Goal: Information Seeking & Learning: Learn about a topic

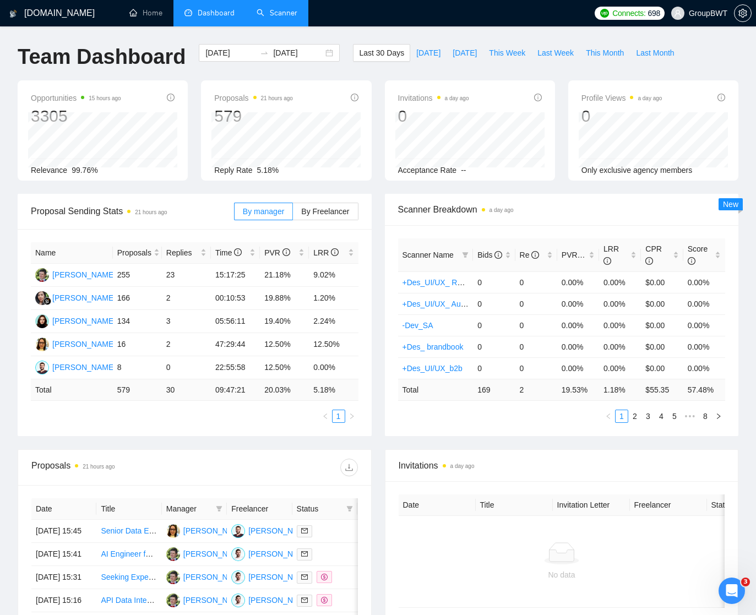
click at [279, 14] on link "Scanner" at bounding box center [277, 12] width 41 height 9
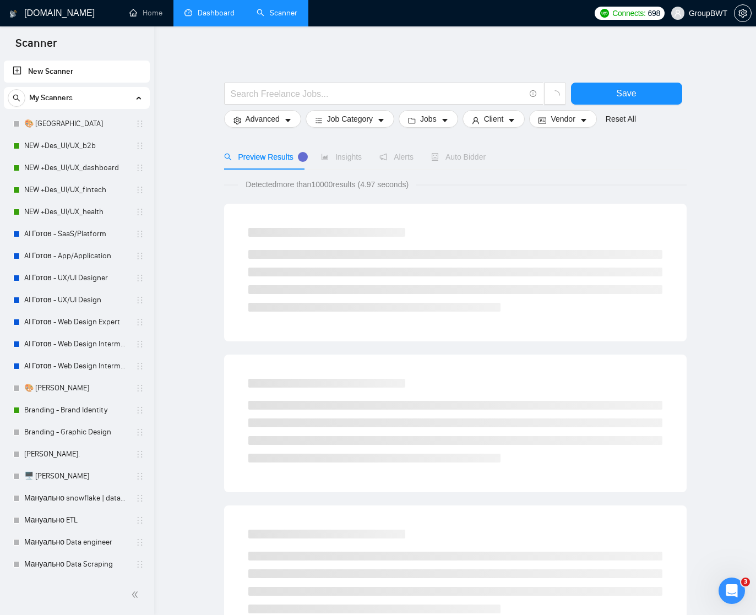
click at [214, 14] on link "Dashboard" at bounding box center [209, 12] width 50 height 9
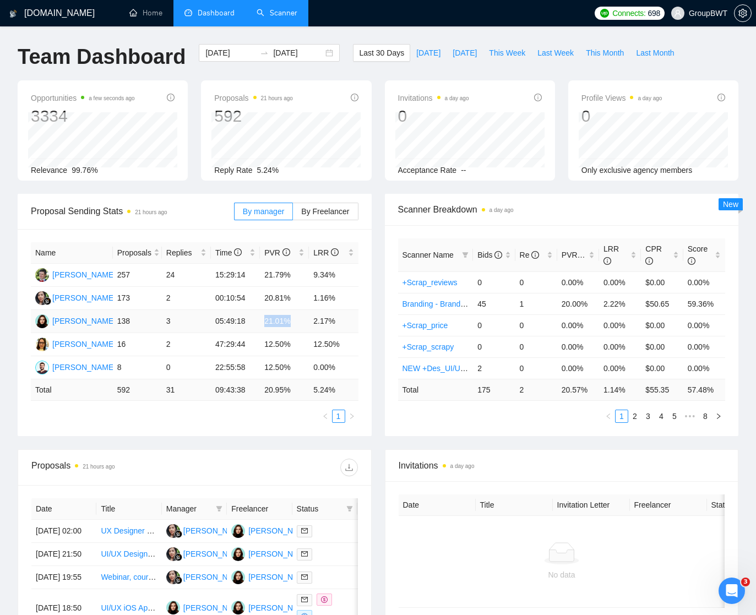
drag, startPoint x: 266, startPoint y: 320, endPoint x: 298, endPoint y: 320, distance: 31.9
click at [298, 320] on td "21.01%" at bounding box center [284, 321] width 49 height 23
click at [276, 320] on td "21.01%" at bounding box center [284, 321] width 49 height 23
drag, startPoint x: 265, startPoint y: 319, endPoint x: 292, endPoint y: 319, distance: 26.4
click at [292, 319] on td "21.01%" at bounding box center [284, 321] width 49 height 23
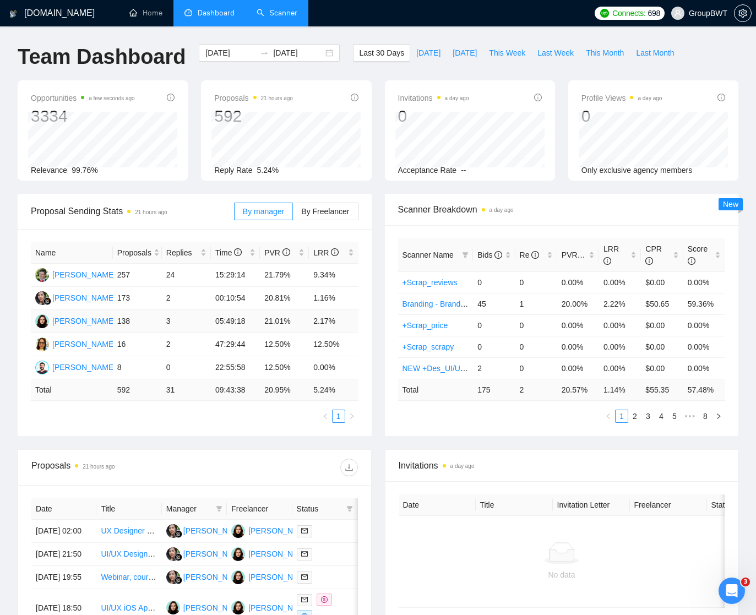
click at [291, 319] on td "21.01%" at bounding box center [284, 321] width 49 height 23
drag, startPoint x: 265, startPoint y: 319, endPoint x: 314, endPoint y: 321, distance: 49.0
click at [314, 321] on tr "[PERSON_NAME] 138 3 05:49:18 21.01% 2.17%" at bounding box center [195, 321] width 328 height 23
click at [314, 321] on td "2.17%" at bounding box center [333, 321] width 49 height 23
drag, startPoint x: 292, startPoint y: 320, endPoint x: 270, endPoint y: 319, distance: 22.0
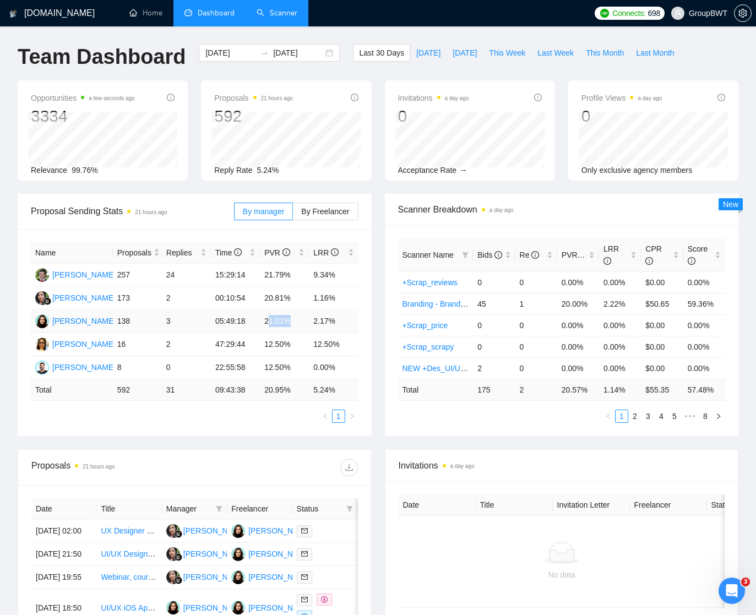
click at [270, 319] on td "21.01%" at bounding box center [284, 321] width 49 height 23
click at [298, 319] on td "21.01%" at bounding box center [284, 321] width 49 height 23
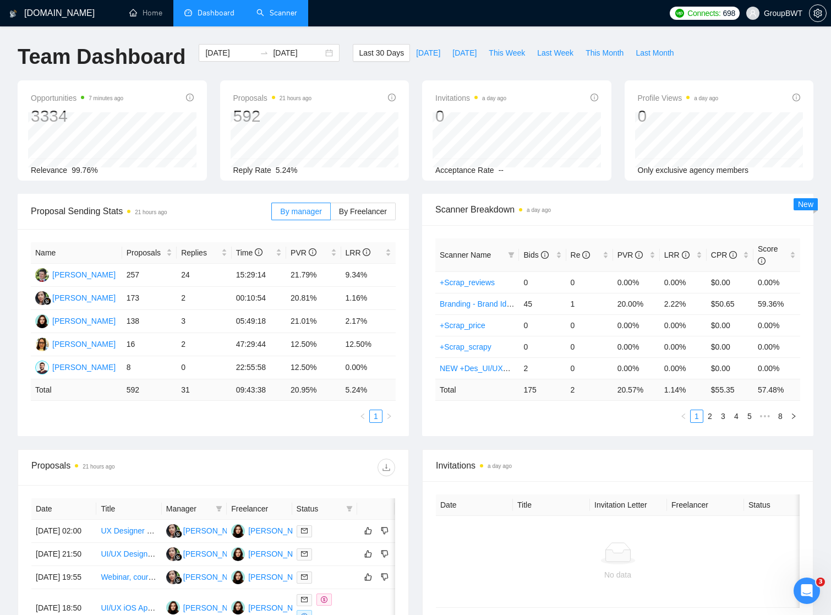
click at [282, 13] on link "Scanner" at bounding box center [277, 12] width 41 height 9
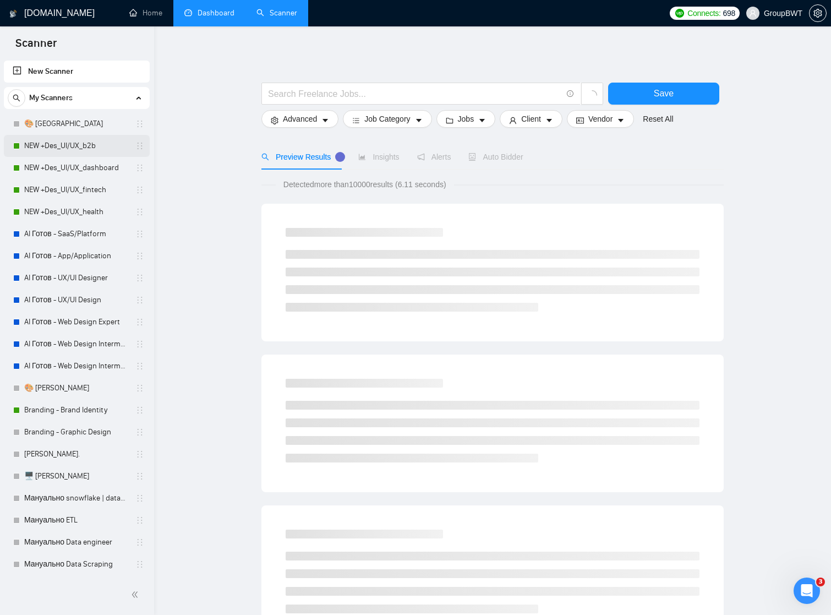
click at [65, 146] on link "NEW +Des_UI/UX_b2b" at bounding box center [76, 146] width 105 height 22
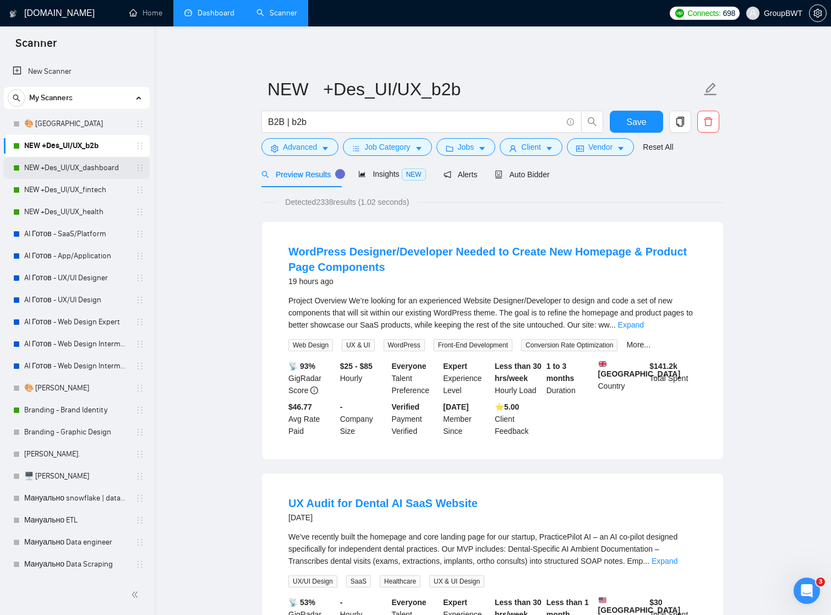
click at [85, 167] on link "NEW +Des_UI/UX_dashboard" at bounding box center [76, 168] width 105 height 22
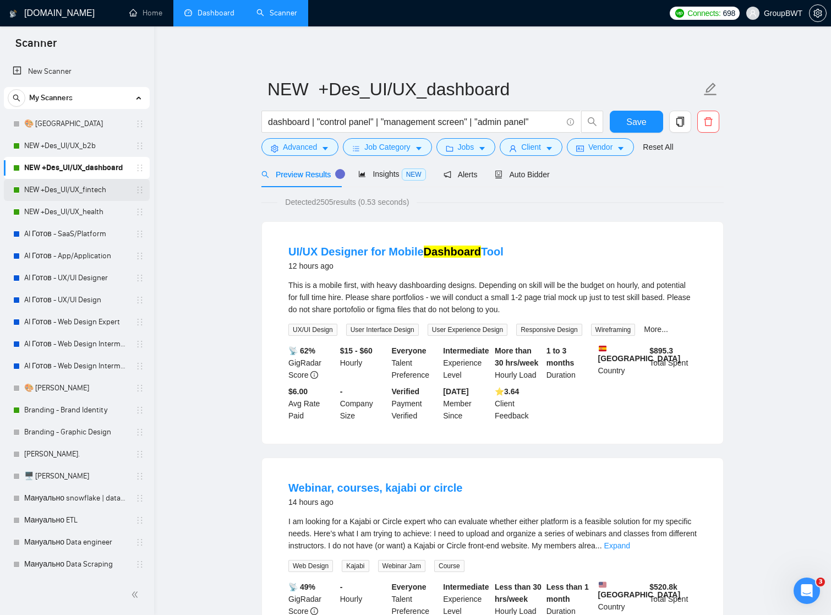
click at [79, 194] on link "NEW +Des_UI/UX_fintech" at bounding box center [76, 190] width 105 height 22
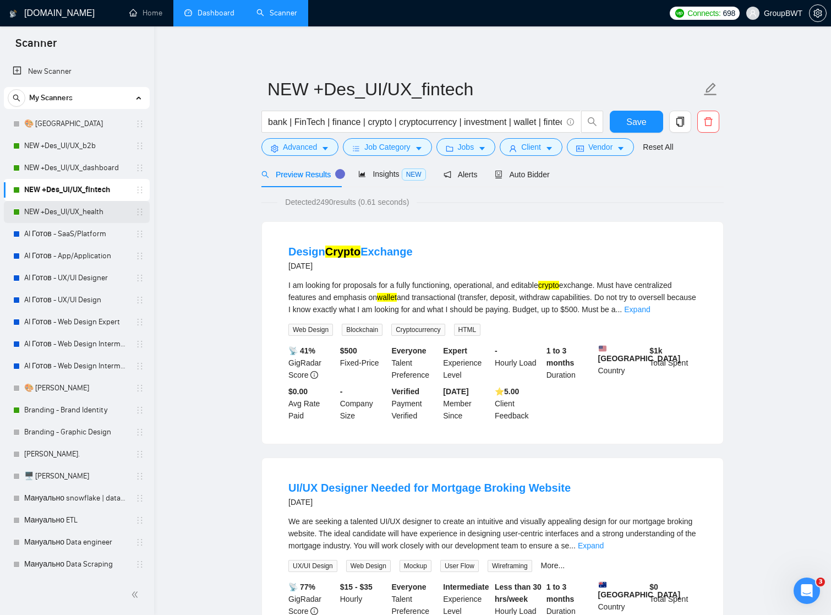
click at [61, 212] on link "NEW +Des_UI/UX_health" at bounding box center [76, 212] width 105 height 22
